Goal: Information Seeking & Learning: Learn about a topic

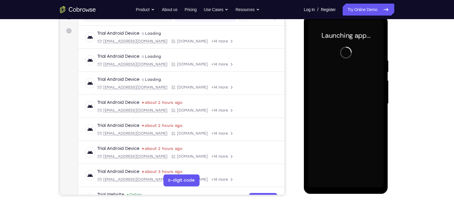
scroll to position [83, 0]
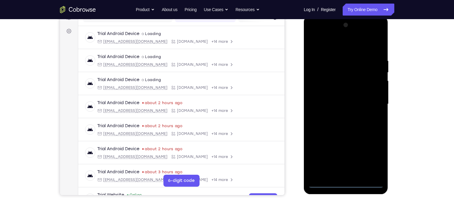
click at [343, 182] on div at bounding box center [345, 103] width 75 height 167
click at [371, 156] on div at bounding box center [345, 103] width 75 height 167
click at [339, 47] on div at bounding box center [345, 103] width 75 height 167
click at [368, 102] on div at bounding box center [345, 103] width 75 height 167
click at [339, 114] on div at bounding box center [345, 103] width 75 height 167
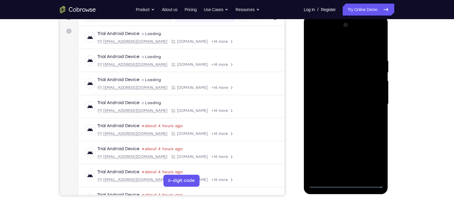
click at [330, 92] on div at bounding box center [345, 103] width 75 height 167
click at [337, 99] on div at bounding box center [345, 103] width 75 height 167
drag, startPoint x: 382, startPoint y: 86, endPoint x: 374, endPoint y: 56, distance: 31.4
click at [374, 56] on div at bounding box center [345, 103] width 75 height 167
click at [339, 105] on div at bounding box center [345, 103] width 75 height 167
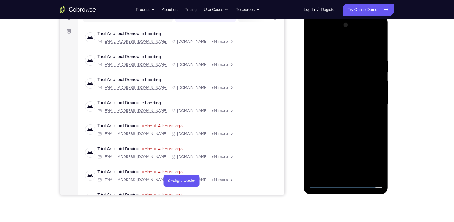
click at [371, 35] on div at bounding box center [345, 103] width 75 height 167
click at [313, 34] on div at bounding box center [345, 103] width 75 height 167
click at [318, 83] on div at bounding box center [345, 103] width 75 height 167
click at [341, 114] on div at bounding box center [345, 103] width 75 height 167
click at [342, 90] on div at bounding box center [345, 103] width 75 height 167
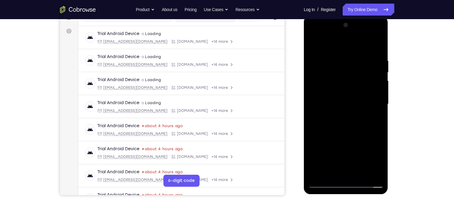
click at [324, 82] on div at bounding box center [345, 103] width 75 height 167
click at [335, 99] on div at bounding box center [345, 103] width 75 height 167
click at [354, 90] on div at bounding box center [345, 103] width 75 height 167
click at [366, 98] on div at bounding box center [345, 103] width 75 height 167
click at [325, 101] on div at bounding box center [345, 103] width 75 height 167
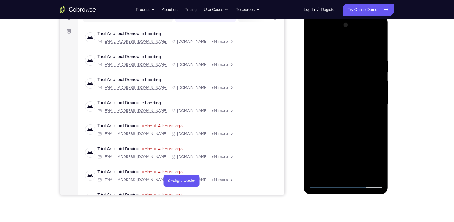
click at [344, 89] on div at bounding box center [345, 103] width 75 height 167
drag, startPoint x: 346, startPoint y: 44, endPoint x: 342, endPoint y: 13, distance: 31.9
click at [342, 16] on html "Online web based iOS Simulators and Android Emulators. Run iPhone, iPad, Mobile…" at bounding box center [346, 105] width 85 height 179
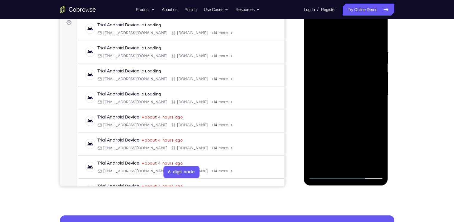
scroll to position [93, 0]
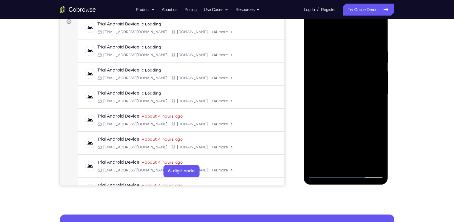
click at [338, 46] on div at bounding box center [345, 94] width 75 height 167
click at [375, 37] on div at bounding box center [345, 94] width 75 height 167
click at [362, 164] on div at bounding box center [345, 94] width 75 height 167
click at [350, 127] on div at bounding box center [345, 94] width 75 height 167
click at [354, 84] on div at bounding box center [345, 94] width 75 height 167
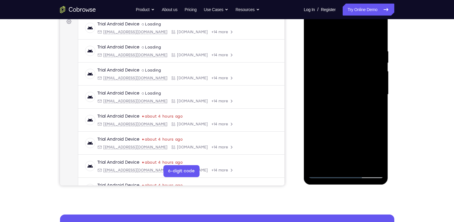
drag, startPoint x: 349, startPoint y: 125, endPoint x: 348, endPoint y: 94, distance: 31.1
click at [348, 94] on div at bounding box center [345, 94] width 75 height 167
click at [360, 150] on div at bounding box center [345, 94] width 75 height 167
click at [359, 149] on div at bounding box center [345, 94] width 75 height 167
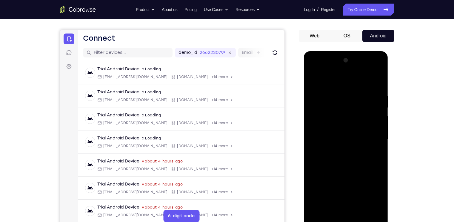
scroll to position [46, 0]
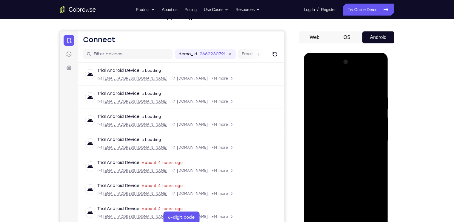
drag, startPoint x: 362, startPoint y: 93, endPoint x: 357, endPoint y: 133, distance: 40.3
click at [357, 133] on div at bounding box center [345, 140] width 75 height 167
drag, startPoint x: 354, startPoint y: 113, endPoint x: 350, endPoint y: 156, distance: 43.5
click at [350, 156] on div at bounding box center [345, 140] width 75 height 167
drag, startPoint x: 348, startPoint y: 134, endPoint x: 348, endPoint y: 113, distance: 20.9
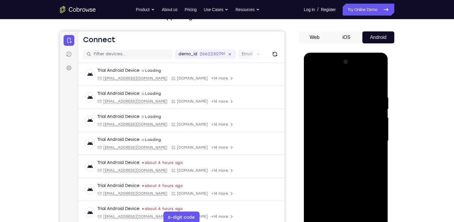
click at [348, 113] on div at bounding box center [345, 140] width 75 height 167
click at [348, 112] on div at bounding box center [345, 140] width 75 height 167
click at [342, 128] on div at bounding box center [345, 140] width 75 height 167
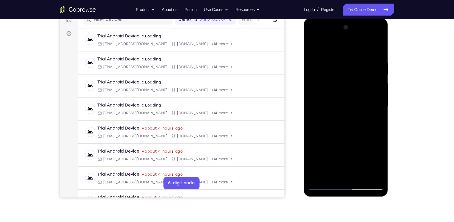
scroll to position [82, 0]
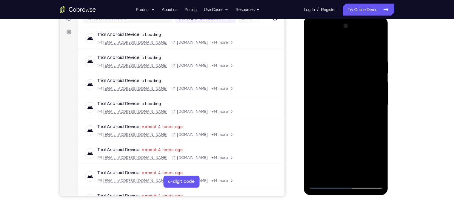
click at [377, 161] on div at bounding box center [345, 104] width 75 height 167
click at [330, 171] on div at bounding box center [345, 104] width 75 height 167
drag, startPoint x: 328, startPoint y: 156, endPoint x: 353, endPoint y: 158, distance: 24.5
click at [353, 158] on div at bounding box center [345, 104] width 75 height 167
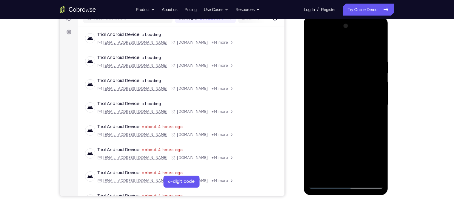
drag, startPoint x: 353, startPoint y: 158, endPoint x: 352, endPoint y: 134, distance: 23.3
click at [352, 134] on div at bounding box center [345, 104] width 75 height 167
drag, startPoint x: 373, startPoint y: 147, endPoint x: 360, endPoint y: 150, distance: 12.5
click at [360, 150] on div at bounding box center [345, 104] width 75 height 167
click at [336, 155] on div at bounding box center [345, 104] width 75 height 167
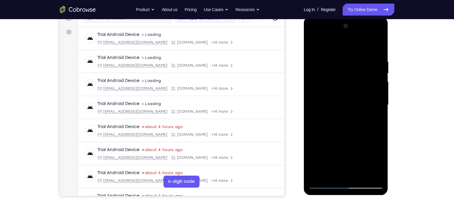
click at [375, 115] on div at bounding box center [345, 104] width 75 height 167
click at [313, 43] on div at bounding box center [345, 104] width 75 height 167
click at [312, 44] on div at bounding box center [345, 104] width 75 height 167
click at [355, 59] on div at bounding box center [345, 104] width 75 height 167
click at [371, 66] on div at bounding box center [345, 104] width 75 height 167
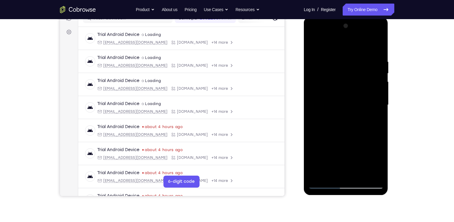
click at [377, 44] on div at bounding box center [345, 104] width 75 height 167
drag, startPoint x: 348, startPoint y: 105, endPoint x: 339, endPoint y: 66, distance: 39.6
click at [339, 66] on div at bounding box center [345, 104] width 75 height 167
drag, startPoint x: 346, startPoint y: 113, endPoint x: 338, endPoint y: 67, distance: 47.6
click at [338, 67] on div at bounding box center [345, 104] width 75 height 167
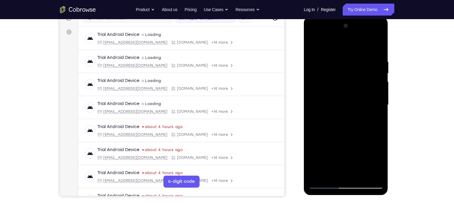
drag, startPoint x: 341, startPoint y: 110, endPoint x: 334, endPoint y: 57, distance: 54.0
click at [334, 57] on div at bounding box center [345, 104] width 75 height 167
drag, startPoint x: 338, startPoint y: 116, endPoint x: 332, endPoint y: 67, distance: 49.0
click at [332, 67] on div at bounding box center [345, 104] width 75 height 167
drag, startPoint x: 342, startPoint y: 127, endPoint x: 326, endPoint y: 78, distance: 51.2
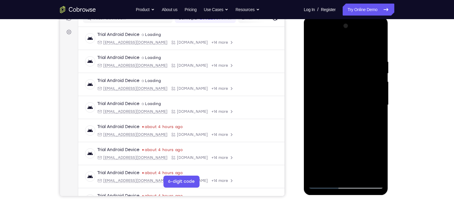
click at [326, 78] on div at bounding box center [345, 104] width 75 height 167
drag, startPoint x: 341, startPoint y: 128, endPoint x: 334, endPoint y: 90, distance: 38.6
click at [334, 90] on div at bounding box center [345, 104] width 75 height 167
drag, startPoint x: 347, startPoint y: 141, endPoint x: 344, endPoint y: 96, distance: 45.8
click at [344, 96] on div at bounding box center [345, 104] width 75 height 167
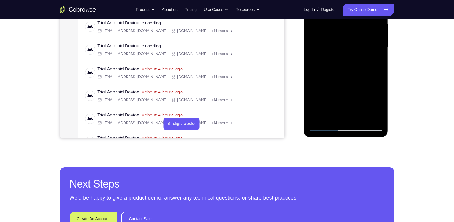
scroll to position [140, 0]
click at [362, 118] on div at bounding box center [345, 46] width 75 height 167
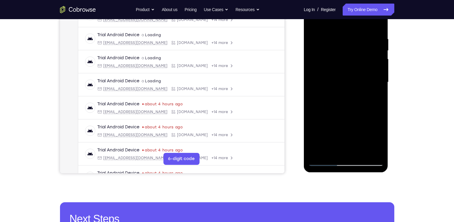
scroll to position [110, 0]
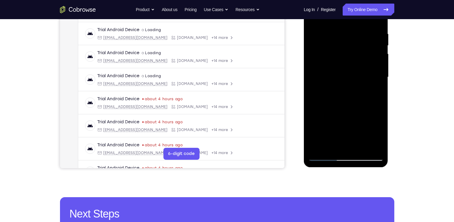
click at [372, 146] on div at bounding box center [345, 76] width 75 height 167
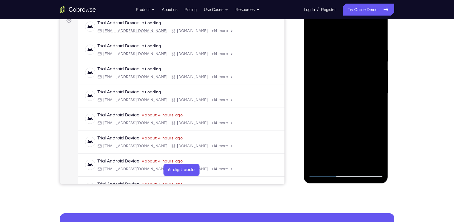
scroll to position [97, 0]
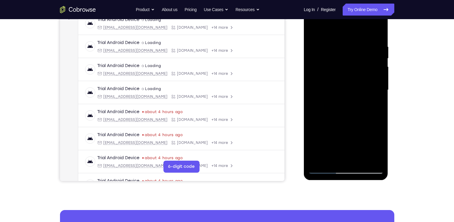
click at [315, 28] on div at bounding box center [345, 89] width 75 height 167
click at [314, 30] on div at bounding box center [345, 89] width 75 height 167
click at [374, 161] on div at bounding box center [345, 89] width 75 height 167
click at [317, 160] on div at bounding box center [345, 89] width 75 height 167
drag, startPoint x: 332, startPoint y: 135, endPoint x: 324, endPoint y: 76, distance: 59.7
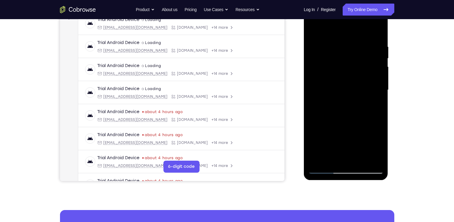
click at [324, 76] on div at bounding box center [345, 89] width 75 height 167
drag, startPoint x: 335, startPoint y: 117, endPoint x: 325, endPoint y: 68, distance: 49.4
click at [325, 68] on div at bounding box center [345, 89] width 75 height 167
click at [344, 159] on div at bounding box center [345, 89] width 75 height 167
click at [380, 129] on div at bounding box center [345, 89] width 75 height 167
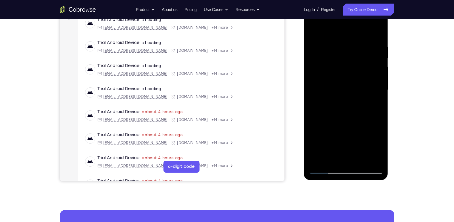
click at [344, 59] on div at bounding box center [345, 89] width 75 height 167
click at [337, 155] on div at bounding box center [345, 89] width 75 height 167
drag, startPoint x: 338, startPoint y: 104, endPoint x: 334, endPoint y: 62, distance: 42.3
click at [334, 62] on div at bounding box center [345, 89] width 75 height 167
drag, startPoint x: 351, startPoint y: 132, endPoint x: 347, endPoint y: 87, distance: 45.0
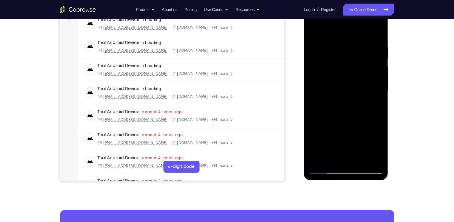
click at [347, 87] on div at bounding box center [345, 89] width 75 height 167
drag, startPoint x: 347, startPoint y: 87, endPoint x: 339, endPoint y: 31, distance: 56.6
click at [339, 31] on div at bounding box center [345, 89] width 75 height 167
drag, startPoint x: 351, startPoint y: 119, endPoint x: 339, endPoint y: 51, distance: 68.4
click at [339, 51] on div at bounding box center [345, 89] width 75 height 167
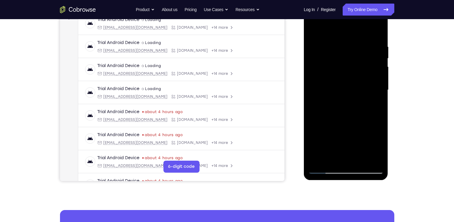
drag, startPoint x: 345, startPoint y: 129, endPoint x: 320, endPoint y: 40, distance: 92.9
click at [320, 40] on div at bounding box center [345, 89] width 75 height 167
drag, startPoint x: 349, startPoint y: 150, endPoint x: 333, endPoint y: 52, distance: 99.6
click at [333, 52] on div at bounding box center [345, 89] width 75 height 167
drag, startPoint x: 361, startPoint y: 147, endPoint x: 362, endPoint y: 88, distance: 59.4
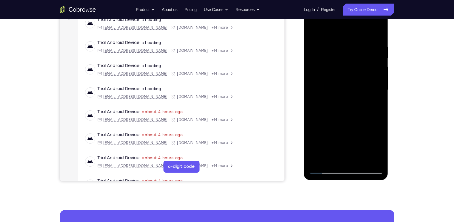
click at [362, 88] on div at bounding box center [345, 89] width 75 height 167
drag, startPoint x: 358, startPoint y: 136, endPoint x: 340, endPoint y: 39, distance: 98.9
click at [340, 39] on div at bounding box center [345, 89] width 75 height 167
drag, startPoint x: 348, startPoint y: 108, endPoint x: 347, endPoint y: 76, distance: 31.4
click at [347, 76] on div at bounding box center [345, 89] width 75 height 167
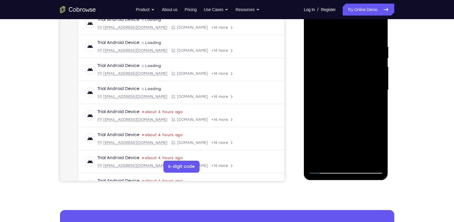
drag, startPoint x: 352, startPoint y: 152, endPoint x: 345, endPoint y: 60, distance: 91.9
click at [345, 60] on div at bounding box center [345, 89] width 75 height 167
drag, startPoint x: 359, startPoint y: 147, endPoint x: 354, endPoint y: 65, distance: 81.9
click at [354, 65] on div at bounding box center [345, 89] width 75 height 167
click at [380, 140] on div at bounding box center [345, 89] width 75 height 167
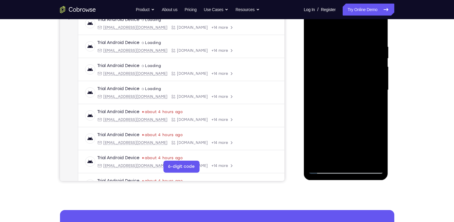
click at [333, 64] on div at bounding box center [345, 89] width 75 height 167
drag, startPoint x: 365, startPoint y: 141, endPoint x: 356, endPoint y: 64, distance: 77.3
click at [356, 65] on div at bounding box center [345, 89] width 75 height 167
drag, startPoint x: 360, startPoint y: 138, endPoint x: 357, endPoint y: 72, distance: 65.7
click at [357, 72] on div at bounding box center [345, 89] width 75 height 167
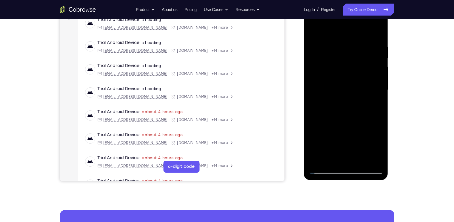
drag, startPoint x: 347, startPoint y: 140, endPoint x: 337, endPoint y: 51, distance: 88.9
click at [337, 51] on div at bounding box center [345, 89] width 75 height 167
click at [380, 129] on div at bounding box center [345, 89] width 75 height 167
click at [345, 53] on div at bounding box center [345, 89] width 75 height 167
click at [347, 155] on div at bounding box center [345, 89] width 75 height 167
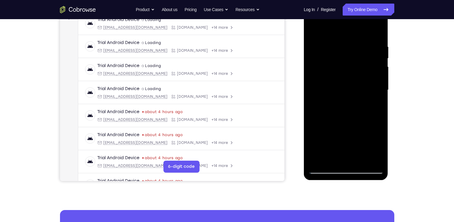
drag, startPoint x: 58, startPoint y: 157, endPoint x: 397, endPoint y: 163, distance: 338.3
click at [397, 163] on div "Your Support Agent Your Customer Web iOS Android Next Steps We’d be happy to gi…" at bounding box center [227, 119] width 382 height 394
click at [314, 28] on div at bounding box center [345, 89] width 75 height 167
click at [336, 80] on div at bounding box center [345, 89] width 75 height 167
click at [311, 28] on div at bounding box center [345, 89] width 75 height 167
